Goal: Information Seeking & Learning: Learn about a topic

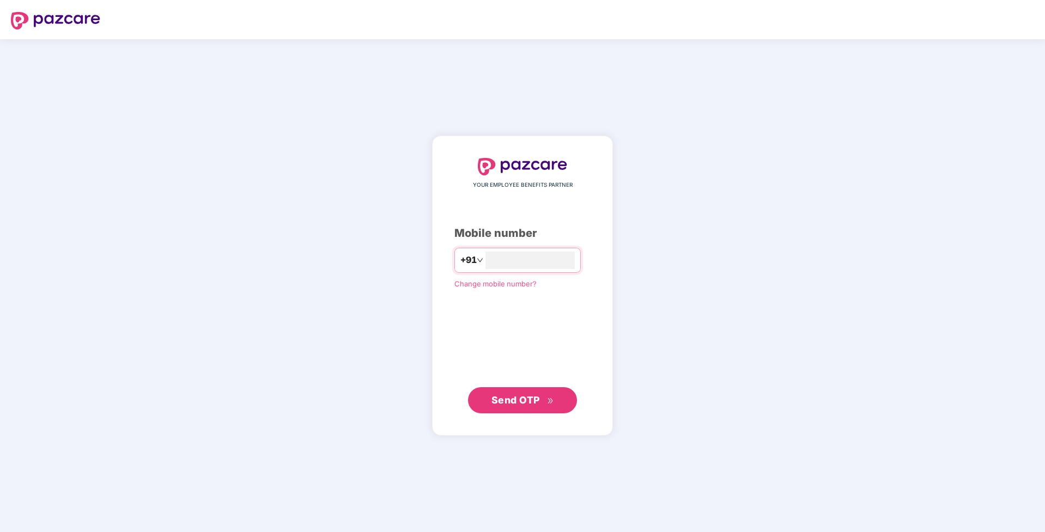
type input "**********"
click at [530, 402] on span "Send OTP" at bounding box center [516, 399] width 49 height 11
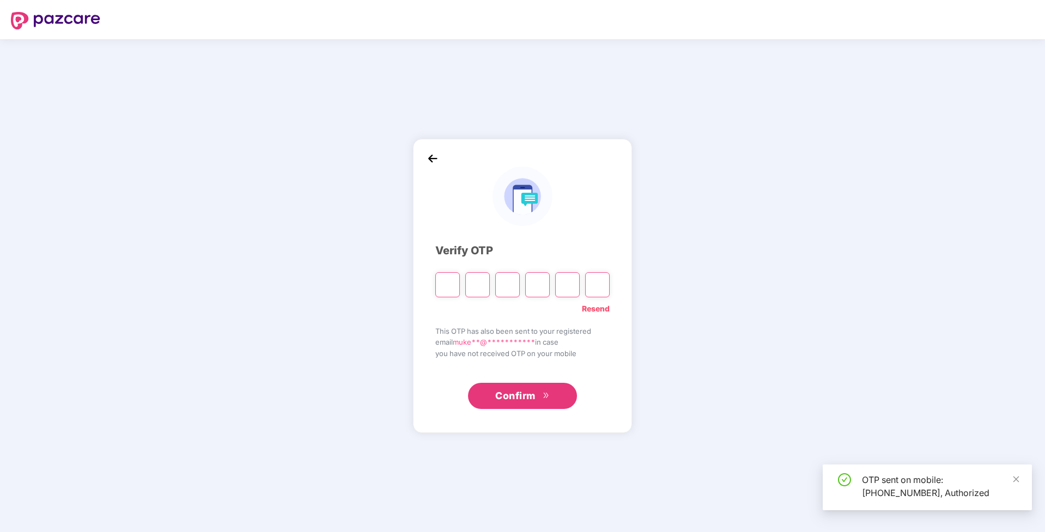
click at [450, 288] on input "Please enter verification code. Digit 1" at bounding box center [447, 284] width 25 height 25
click at [448, 285] on input "Please enter verification code. Digit 1" at bounding box center [447, 284] width 25 height 25
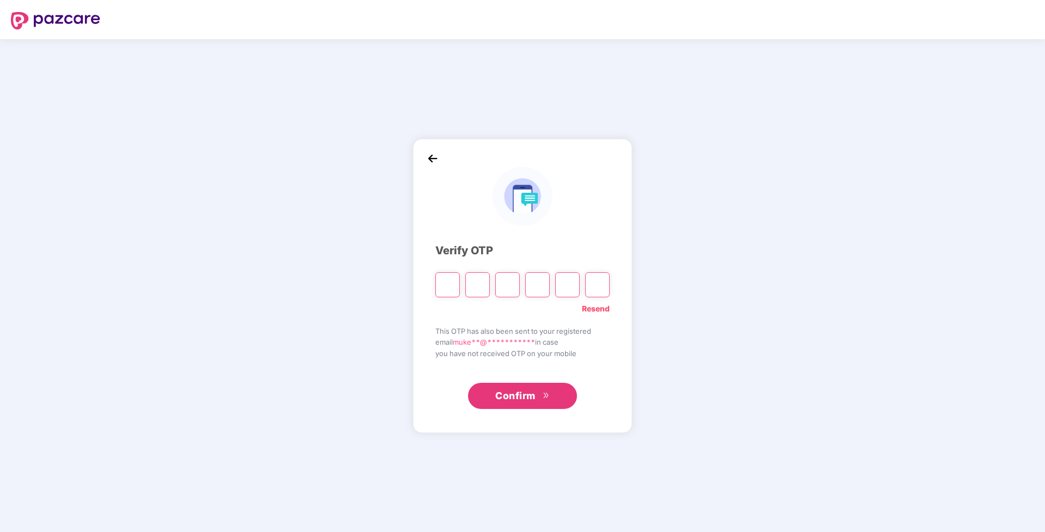
type input "*"
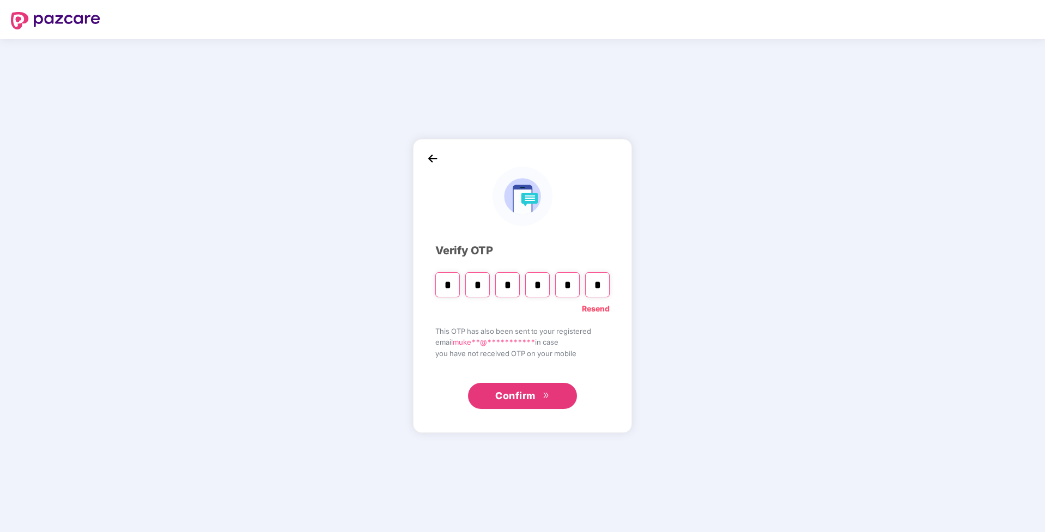
type input "*"
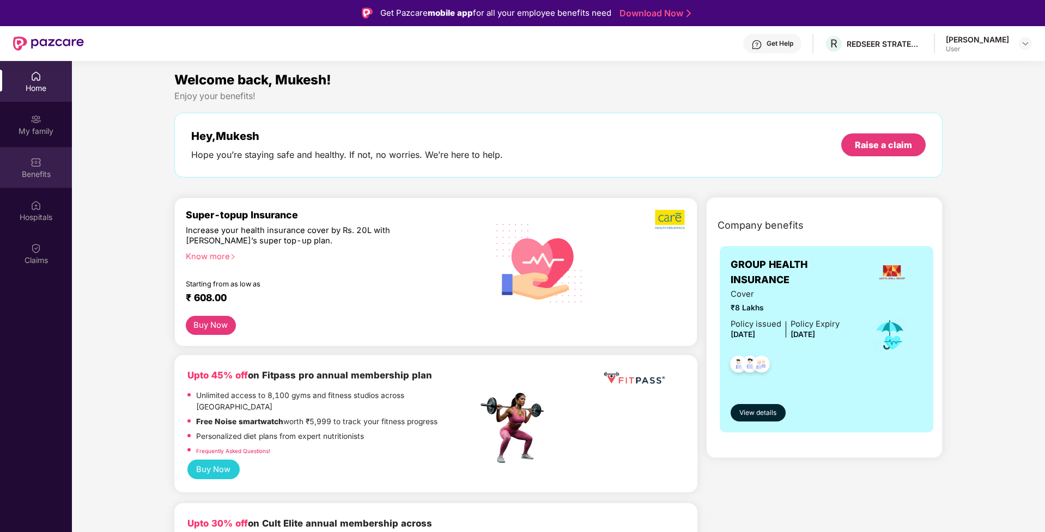
click at [38, 172] on div "Benefits" at bounding box center [36, 174] width 72 height 11
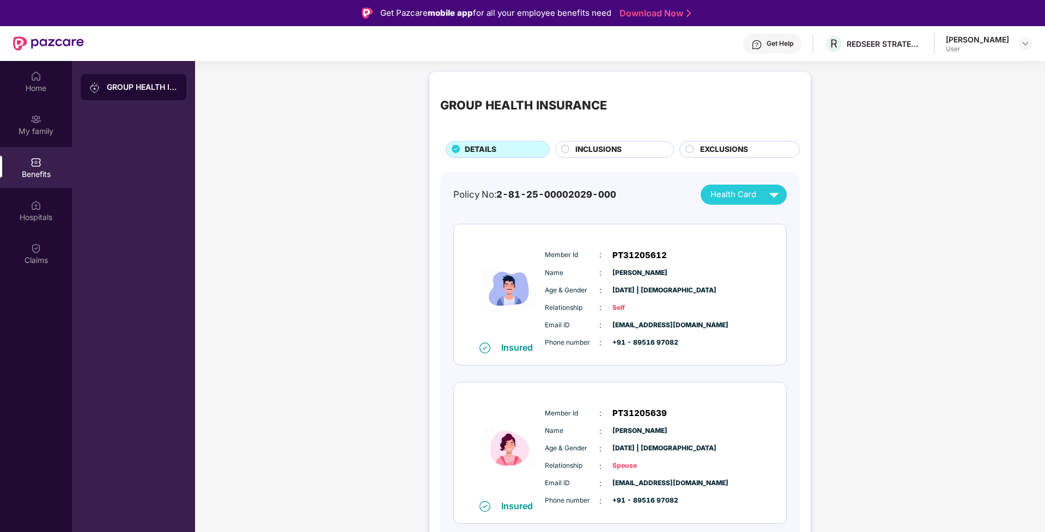
click at [632, 149] on div "INCLUSIONS" at bounding box center [619, 151] width 98 height 14
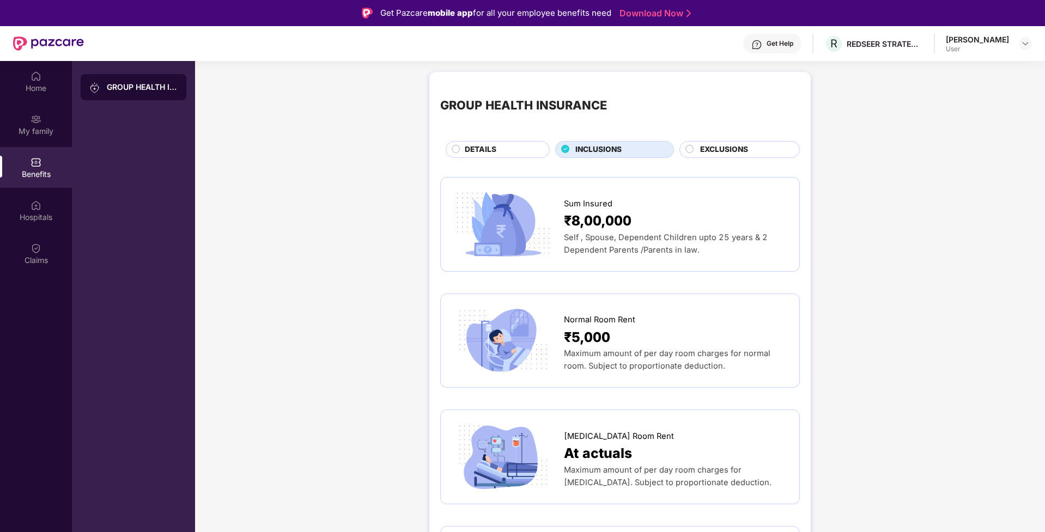
click at [737, 149] on span "EXCLUSIONS" at bounding box center [724, 150] width 48 height 12
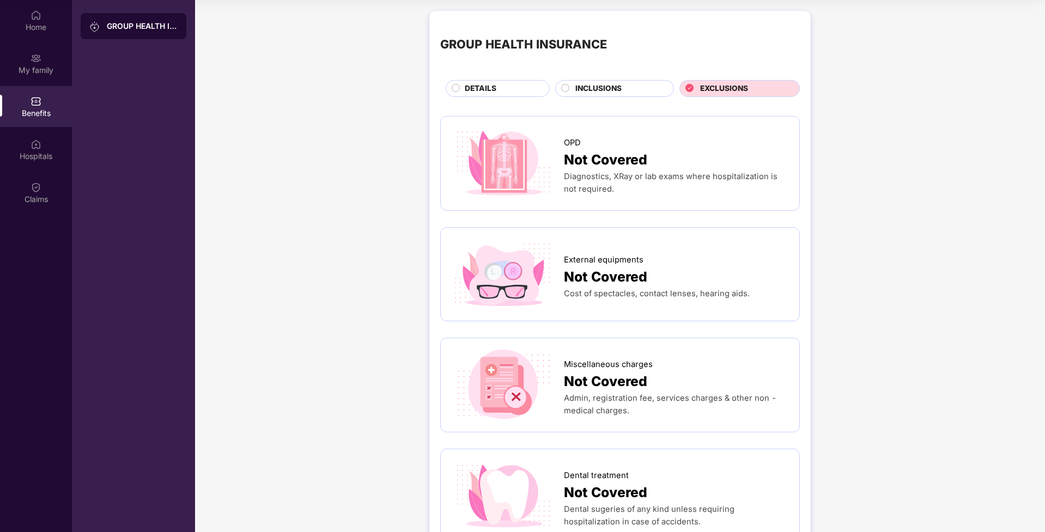
click at [654, 280] on div "Not Covered" at bounding box center [676, 276] width 225 height 21
click at [596, 271] on span "Not Covered" at bounding box center [605, 276] width 83 height 21
click at [28, 192] on div "Claims" at bounding box center [36, 192] width 72 height 41
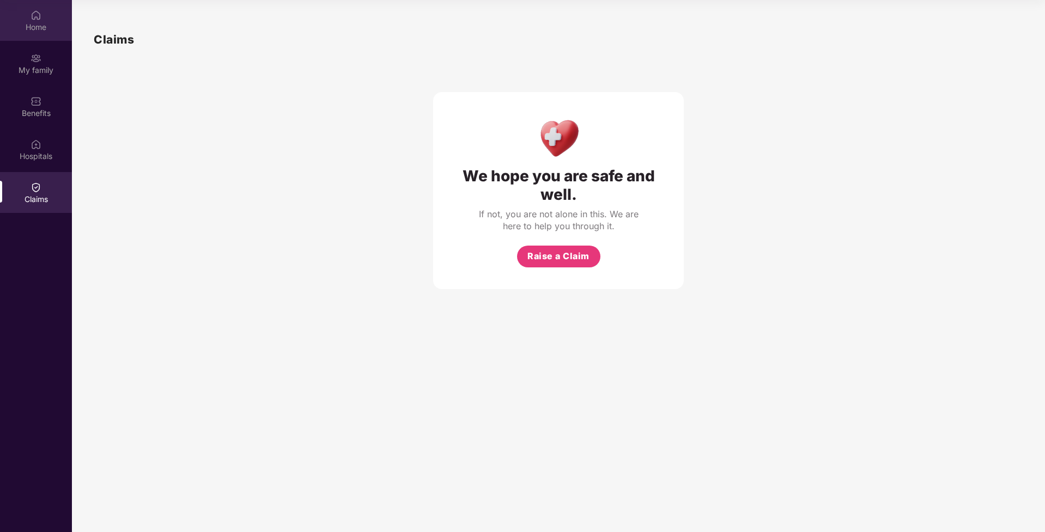
click at [37, 22] on div "Home" at bounding box center [36, 27] width 72 height 11
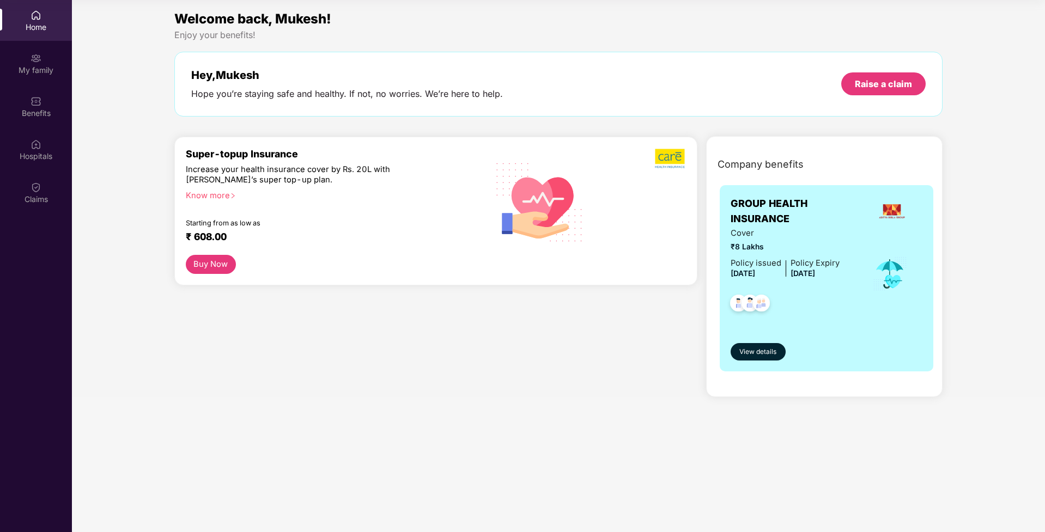
click at [37, 22] on div "Home" at bounding box center [36, 27] width 72 height 11
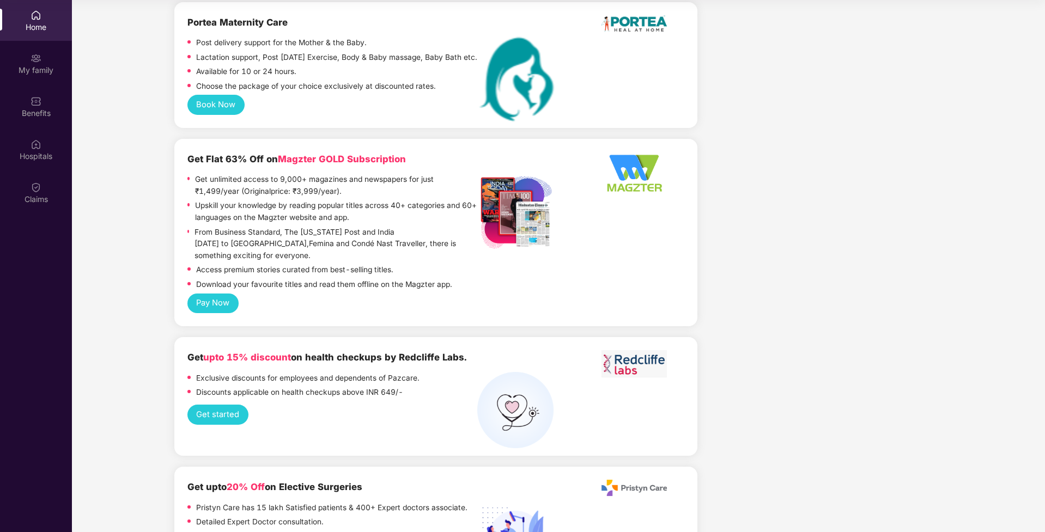
scroll to position [2420, 0]
click at [218, 294] on button "Pay Now" at bounding box center [212, 304] width 51 height 20
click at [209, 405] on button "Get started" at bounding box center [217, 415] width 61 height 20
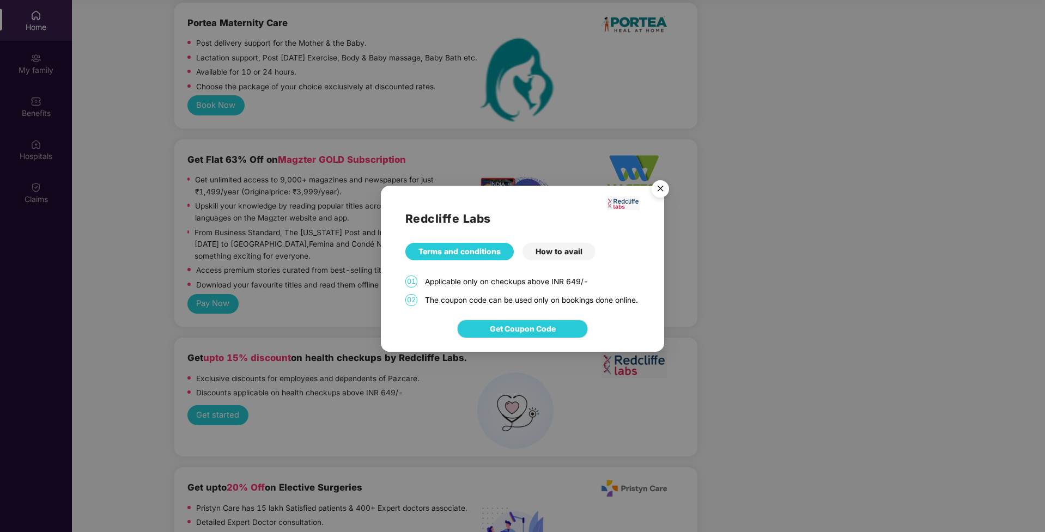
click at [664, 186] on img "Close" at bounding box center [660, 190] width 31 height 31
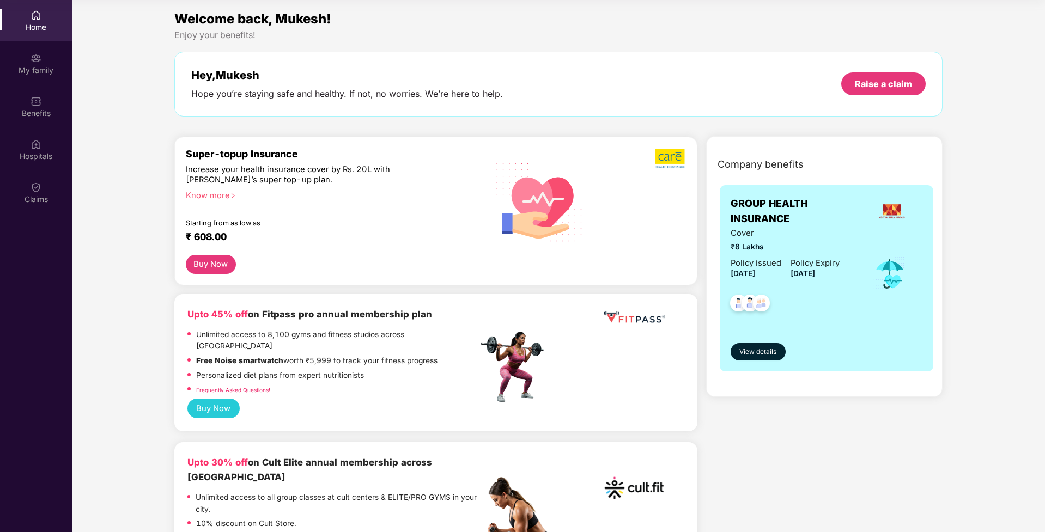
scroll to position [0, 0]
